Goal: Task Accomplishment & Management: Complete application form

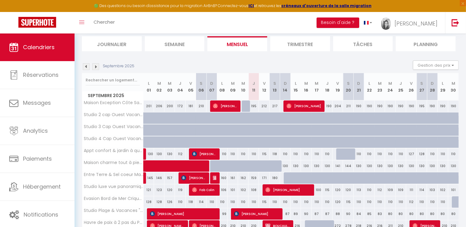
scroll to position [66, 0]
click at [95, 67] on img at bounding box center [95, 66] width 7 height 7
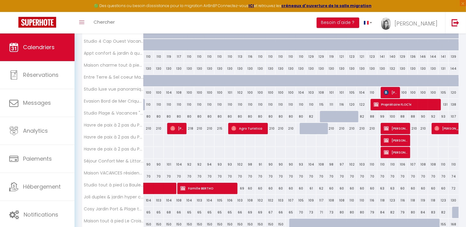
scroll to position [195, 0]
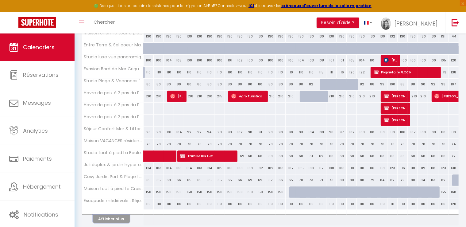
click at [116, 217] on button "Afficher plus" at bounding box center [111, 218] width 37 height 8
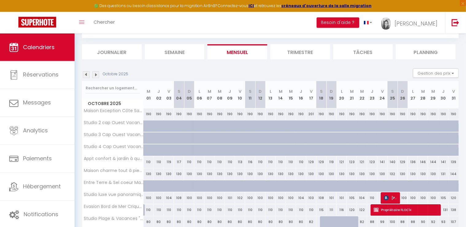
scroll to position [1, 0]
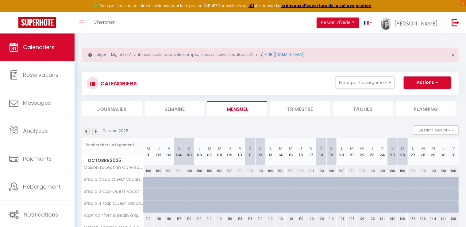
click at [430, 88] on button "Actions" at bounding box center [427, 82] width 47 height 12
click at [401, 97] on link "Nouvelle réservation" at bounding box center [420, 96] width 53 height 9
select select
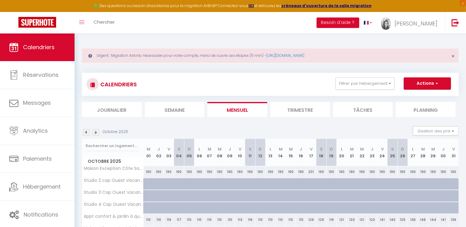
select select
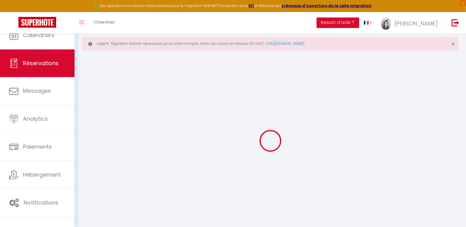
select select
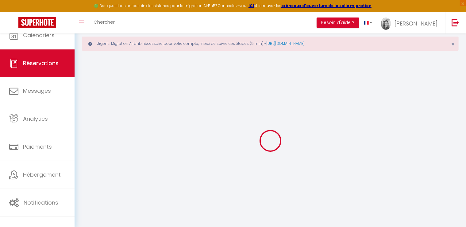
select select
checkbox input "false"
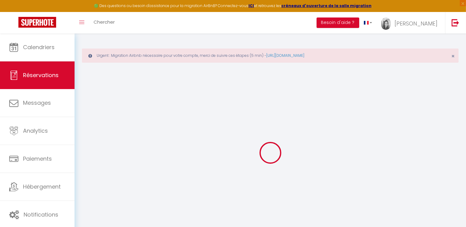
select select
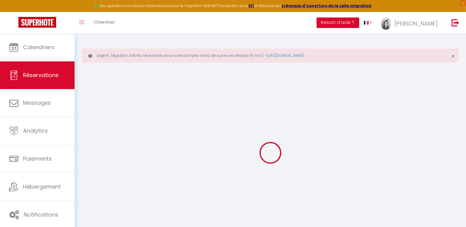
select select
checkbox input "false"
select select
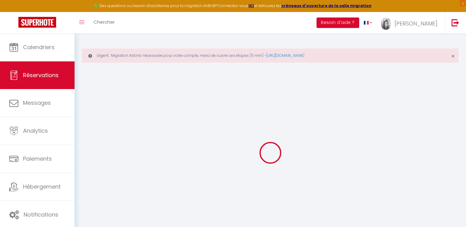
select select
checkbox input "false"
select select
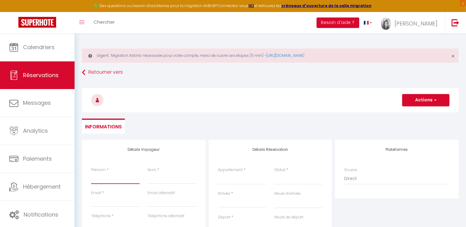
click at [99, 181] on input "Prénom" at bounding box center [115, 178] width 48 height 11
type input "P"
select select
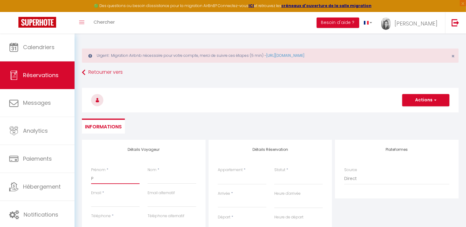
select select
checkbox input "false"
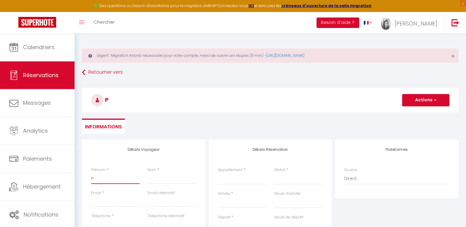
type input "PR"
select select
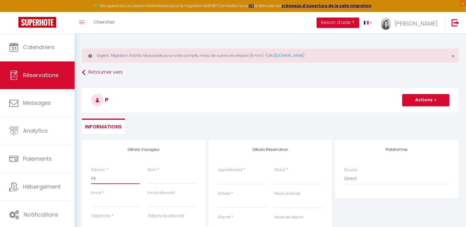
select select
checkbox input "false"
type input "PRO"
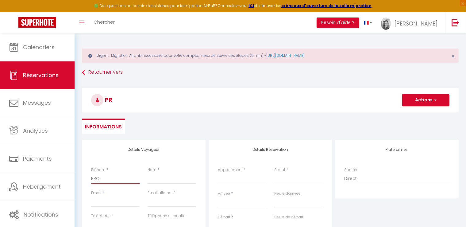
select select
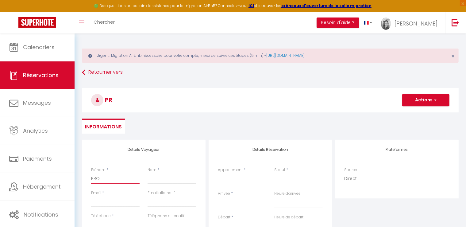
select select
checkbox input "false"
type input "PROP"
select select
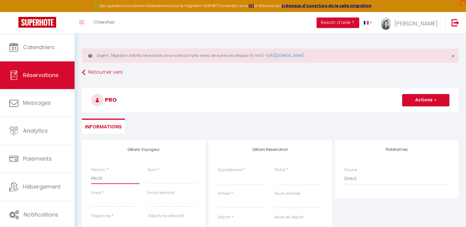
select select
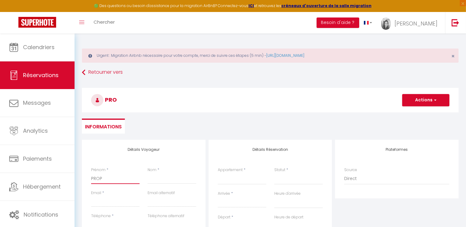
select select
checkbox input "false"
type input "PROPR"
select select
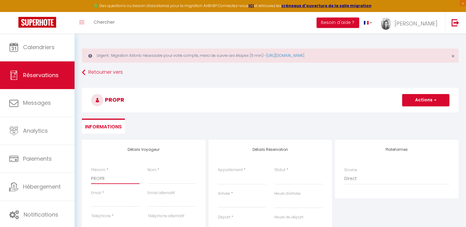
select select
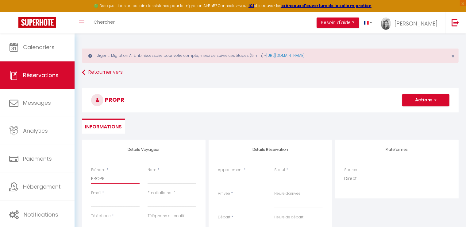
checkbox input "false"
type input "PROPRI"
select select
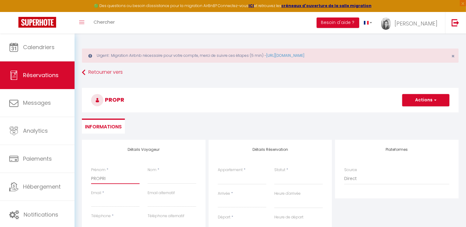
select select
checkbox input "false"
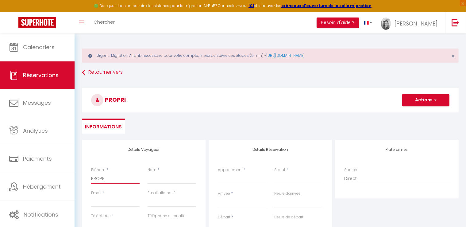
type input "PROPRIE"
select select
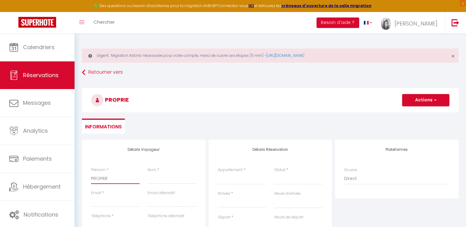
select select
checkbox input "false"
type input "PROPRIET"
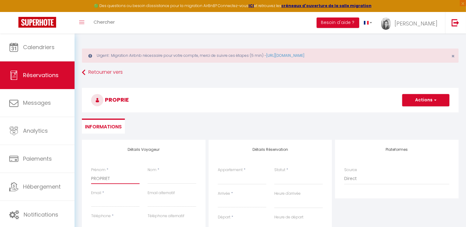
select select
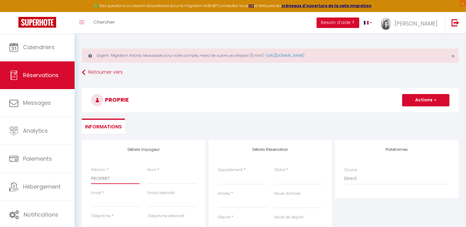
select select
checkbox input "false"
type input "PROPRIETA"
select select
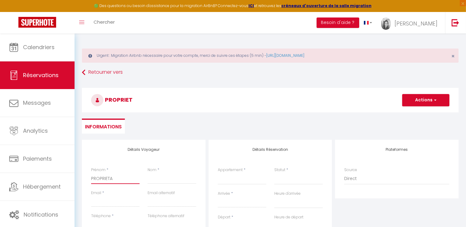
select select
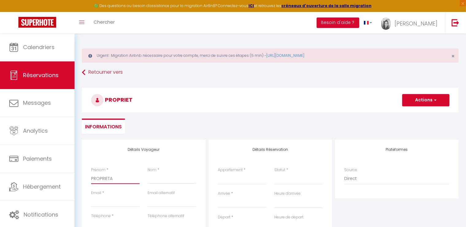
select select
checkbox input "false"
type input "PROPRIETAI"
select select
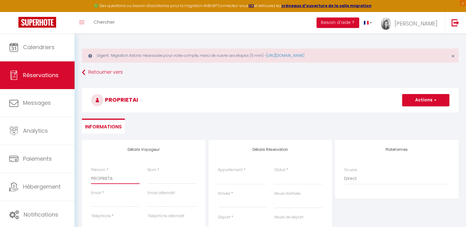
select select
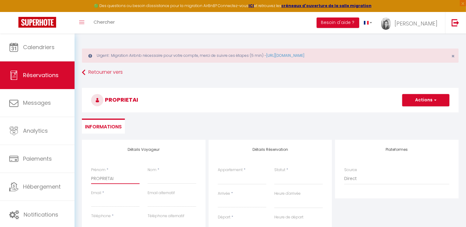
checkbox input "false"
type input "PROPRIETAIR"
select select
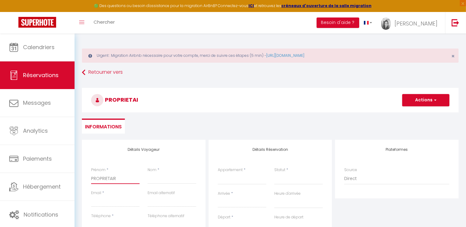
select select
checkbox input "false"
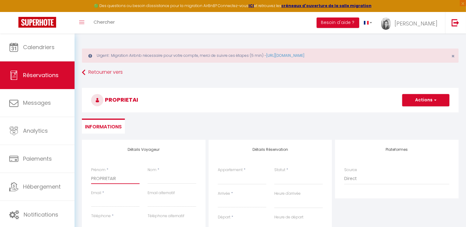
type input "PROPRIETAIRE"
select select
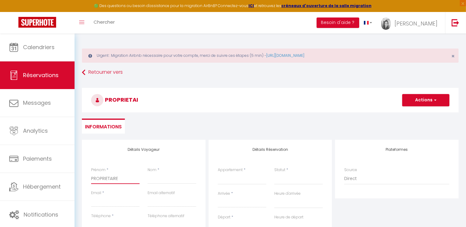
select select
checkbox input "false"
type input "PROPRIETAIRE"
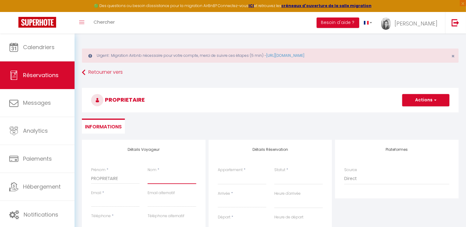
click at [153, 180] on input "Nom" at bounding box center [172, 178] width 48 height 11
type input "C"
select select
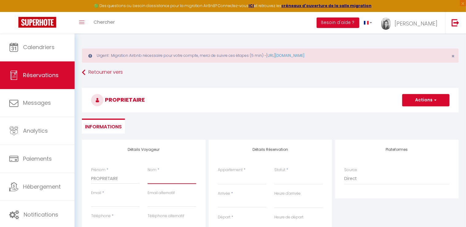
select select
checkbox input "false"
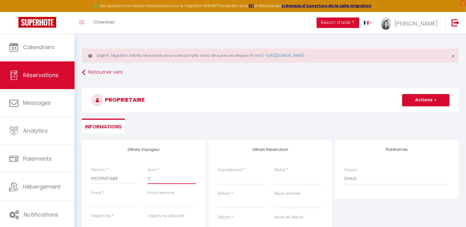
type input "CO"
select select
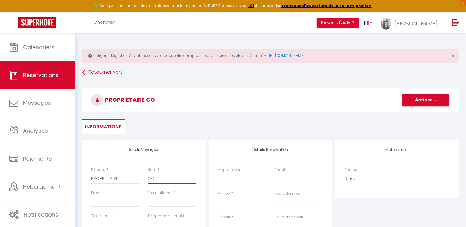
select select
checkbox input "false"
type input "COU"
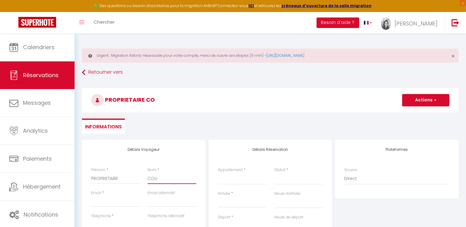
select select
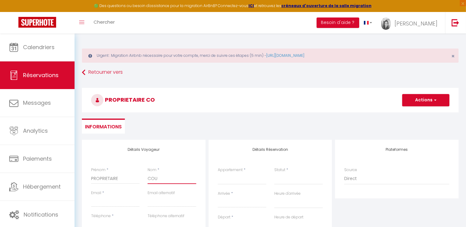
select select
checkbox input "false"
type input "COUE"
select select
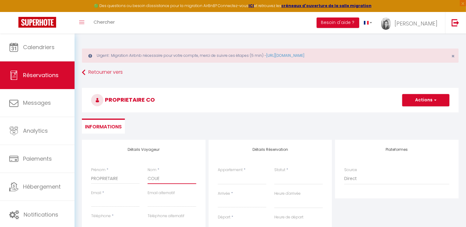
select select
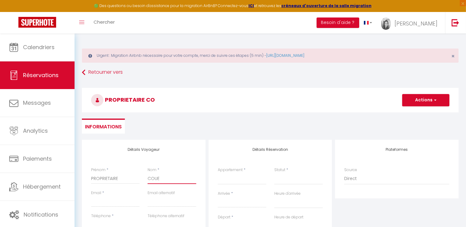
select select
checkbox input "false"
type input "COUET"
select select
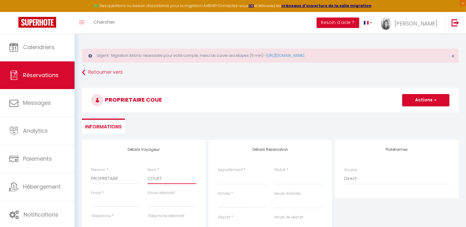
select select
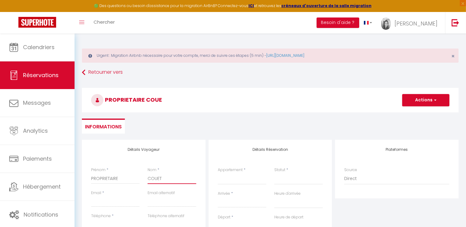
checkbox input "false"
type input "COUETO"
select select
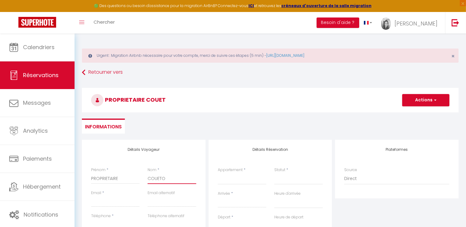
select select
checkbox input "false"
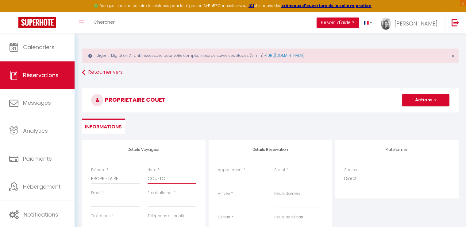
type input "COUETOU"
select select
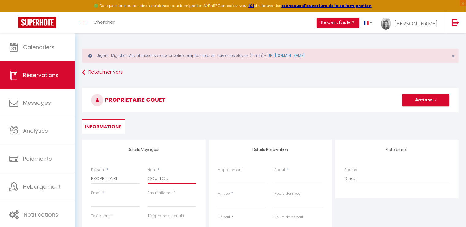
select select
checkbox input "false"
type input "COUETOUX"
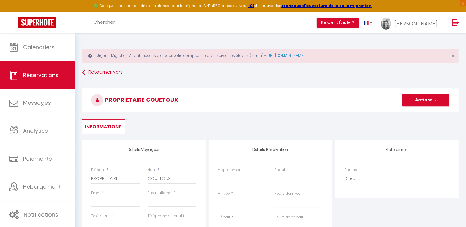
click at [132, 207] on div "Email *" at bounding box center [115, 201] width 56 height 23
click at [121, 198] on input "Email client" at bounding box center [115, 201] width 48 height 11
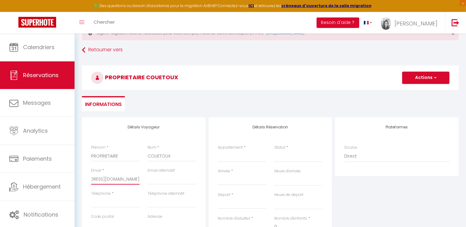
scroll to position [32, 0]
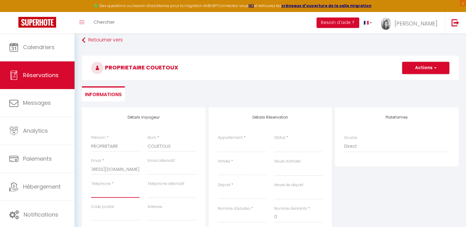
click at [98, 190] on input "Téléphone" at bounding box center [115, 191] width 48 height 11
click at [174, 192] on input "Téléphone alternatif" at bounding box center [172, 191] width 48 height 11
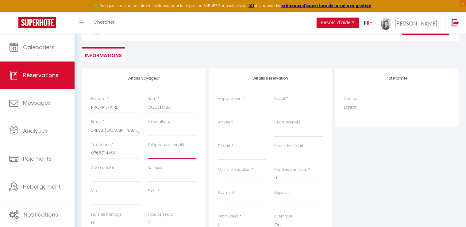
scroll to position [97, 0]
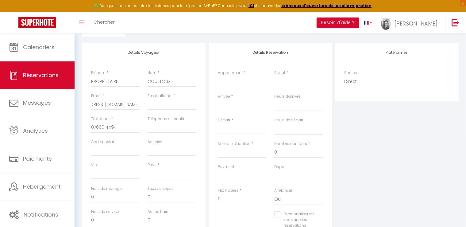
click at [161, 165] on div "Pays * [GEOGRAPHIC_DATA] [GEOGRAPHIC_DATA] [GEOGRAPHIC_DATA] [GEOGRAPHIC_DATA] …" at bounding box center [172, 170] width 48 height 17
click at [148, 168] on select "[GEOGRAPHIC_DATA] [GEOGRAPHIC_DATA] [GEOGRAPHIC_DATA] [GEOGRAPHIC_DATA] [GEOGRA…" at bounding box center [172, 174] width 48 height 12
click option "[GEOGRAPHIC_DATA]" at bounding box center [0, 0] width 0 height 0
drag, startPoint x: 158, startPoint y: 169, endPoint x: 169, endPoint y: 192, distance: 25.9
click at [169, 192] on input "0" at bounding box center [172, 196] width 48 height 11
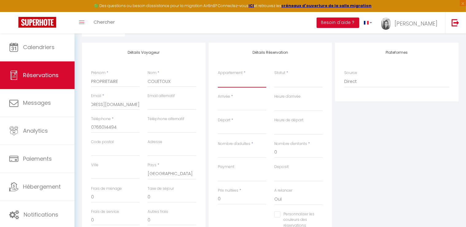
click at [218, 76] on select "Maison Exception Côte Sauvage Le Croisic ! Appt confort & jardin à quelques pas…" at bounding box center [242, 82] width 48 height 12
click option "Maison tout à pied Le Croisic !" at bounding box center [0, 0] width 0 height 0
click at [233, 102] on input "Arrivée" at bounding box center [242, 106] width 48 height 8
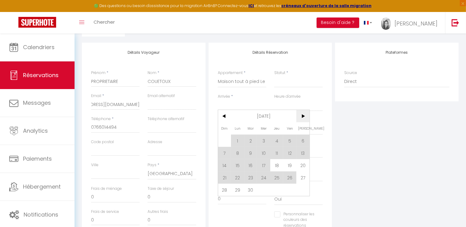
click at [302, 116] on span ">" at bounding box center [302, 116] width 13 height 12
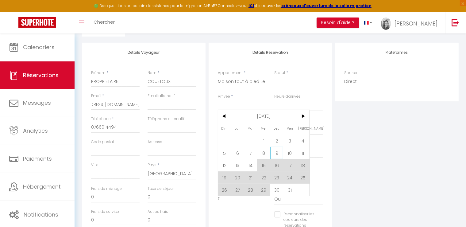
click at [276, 155] on span "9" at bounding box center [276, 153] width 13 height 12
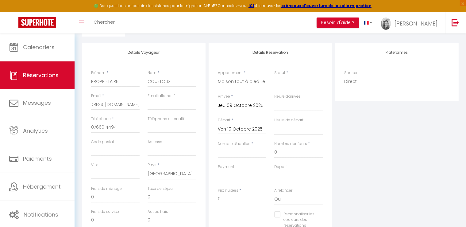
click at [251, 131] on input "Ven 10 Octobre 2025" at bounding box center [242, 129] width 48 height 8
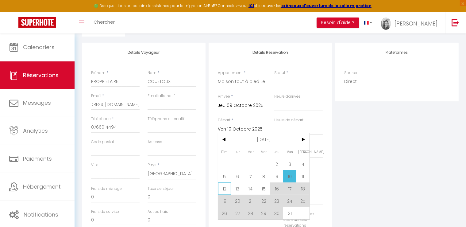
click at [223, 186] on span "12" at bounding box center [224, 188] width 13 height 12
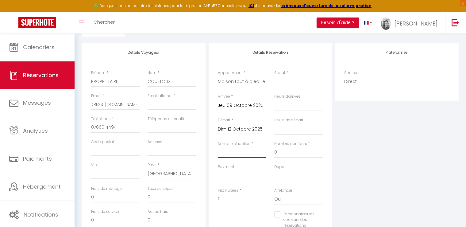
click at [238, 151] on input "Nombre d'adultes" at bounding box center [242, 152] width 48 height 11
drag, startPoint x: 155, startPoint y: 194, endPoint x: 113, endPoint y: 197, distance: 41.9
click at [148, 195] on input "15" at bounding box center [172, 196] width 48 height 11
drag, startPoint x: 100, startPoint y: 194, endPoint x: 93, endPoint y: 194, distance: 7.4
click at [93, 194] on input "130" at bounding box center [115, 196] width 48 height 11
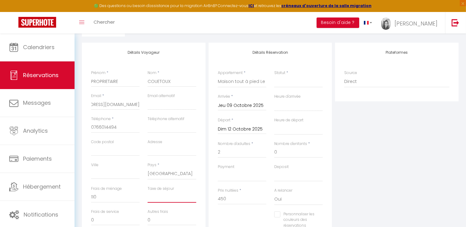
click at [161, 194] on input "Taxe de séjour" at bounding box center [172, 196] width 48 height 11
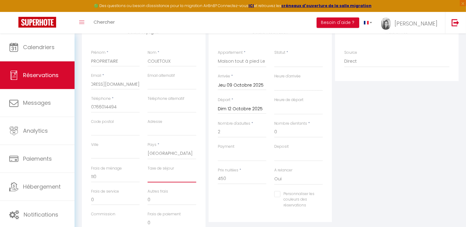
scroll to position [129, 0]
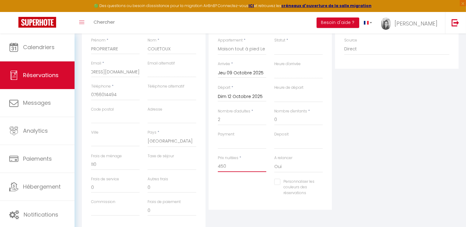
drag, startPoint x: 225, startPoint y: 167, endPoint x: 216, endPoint y: 167, distance: 9.8
click at [218, 167] on input "450" at bounding box center [242, 166] width 48 height 11
click at [225, 178] on div "Prix nuitées * 1" at bounding box center [242, 167] width 56 height 24
drag, startPoint x: 104, startPoint y: 164, endPoint x: 101, endPoint y: 164, distance: 3.1
click at [101, 164] on input "0" at bounding box center [115, 164] width 48 height 11
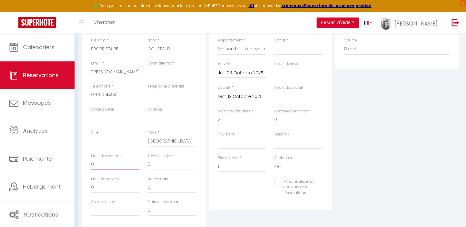
drag, startPoint x: 93, startPoint y: 164, endPoint x: 81, endPoint y: 165, distance: 11.7
click at [91, 165] on input "0" at bounding box center [115, 164] width 48 height 11
click at [246, 199] on div "Personnaliser les couleurs des réservations #D7092E" at bounding box center [270, 190] width 113 height 24
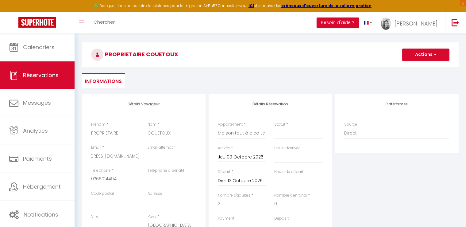
scroll to position [65, 0]
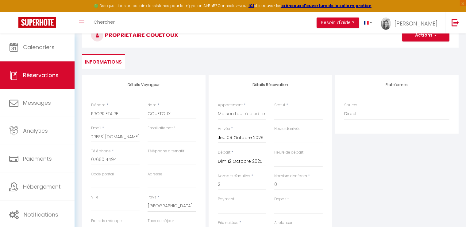
click at [234, 160] on input "Dim 12 Octobre 2025" at bounding box center [242, 161] width 48 height 8
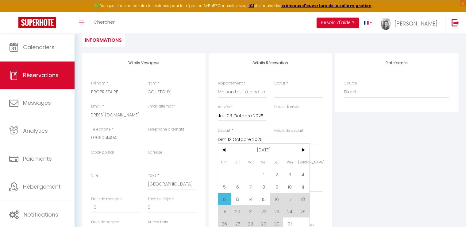
scroll to position [97, 0]
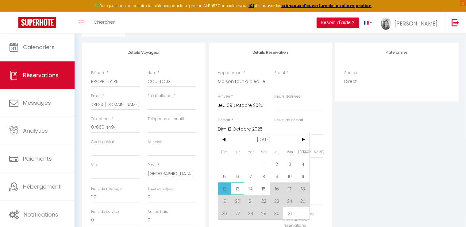
click at [238, 188] on span "13" at bounding box center [237, 188] width 13 height 12
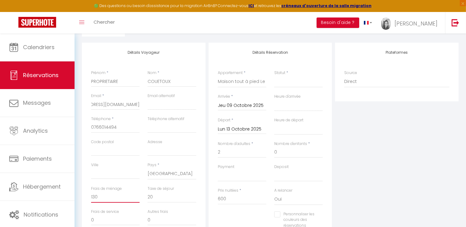
drag, startPoint x: 105, startPoint y: 196, endPoint x: 77, endPoint y: 197, distance: 27.3
click at [91, 197] on input "130" at bounding box center [115, 196] width 48 height 11
drag, startPoint x: 155, startPoint y: 198, endPoint x: 138, endPoint y: 198, distance: 16.9
click at [148, 198] on input "20" at bounding box center [172, 196] width 48 height 11
drag, startPoint x: 221, startPoint y: 199, endPoint x: 201, endPoint y: 197, distance: 20.0
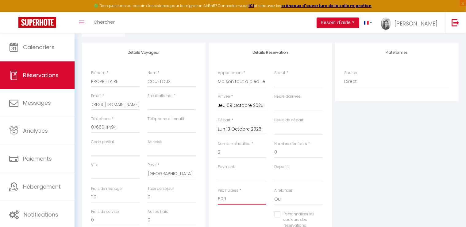
click at [218, 197] on input "600" at bounding box center [242, 198] width 48 height 11
click at [242, 210] on div "Prix nuitées * 1" at bounding box center [242, 199] width 56 height 24
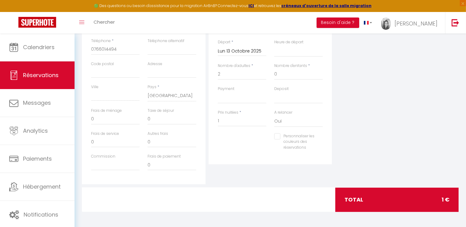
scroll to position [45, 0]
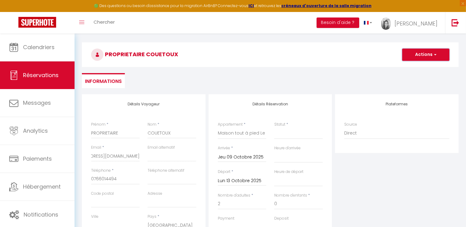
click at [417, 58] on button "Actions" at bounding box center [425, 54] width 47 height 12
click at [411, 69] on link "Enregistrer" at bounding box center [419, 68] width 48 height 8
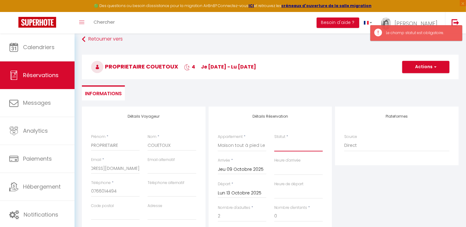
click at [274, 140] on select "Confirmé Non Confirmé [PERSON_NAME] par le voyageur No Show Request" at bounding box center [298, 146] width 48 height 12
click option "Confirmé" at bounding box center [0, 0] width 0 height 0
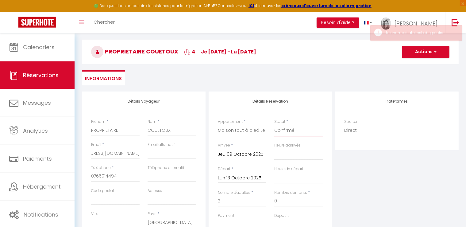
scroll to position [45, 0]
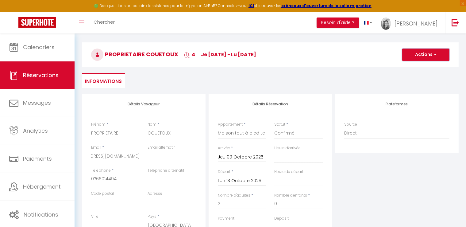
click at [427, 56] on button "Actions" at bounding box center [425, 54] width 47 height 12
click at [407, 70] on link "Enregistrer" at bounding box center [419, 68] width 48 height 8
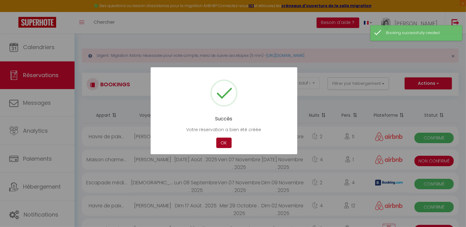
click at [226, 144] on button "OK" at bounding box center [223, 142] width 15 height 11
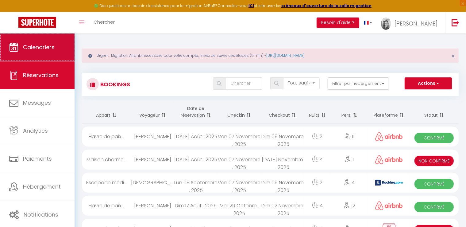
click at [55, 50] on span "Calendriers" at bounding box center [39, 47] width 32 height 8
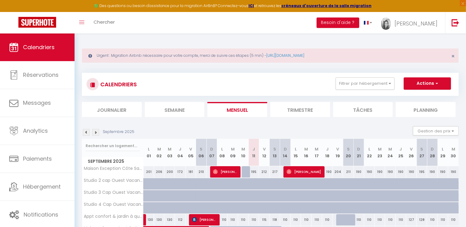
click at [96, 133] on img at bounding box center [95, 132] width 7 height 7
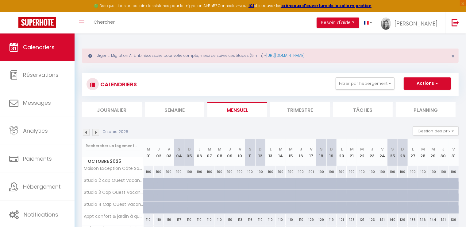
click at [89, 133] on img at bounding box center [86, 132] width 7 height 7
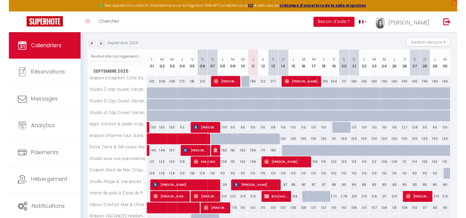
scroll to position [129, 0]
